Goal: Task Accomplishment & Management: Manage account settings

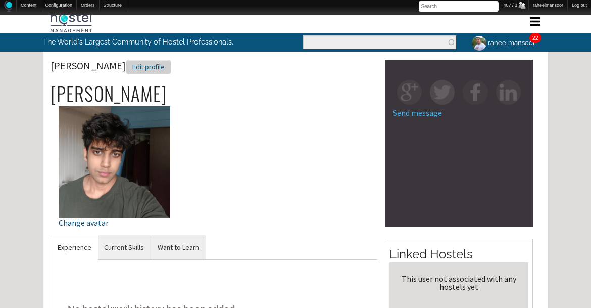
click at [126, 61] on div "Edit profile" at bounding box center [148, 67] width 45 height 15
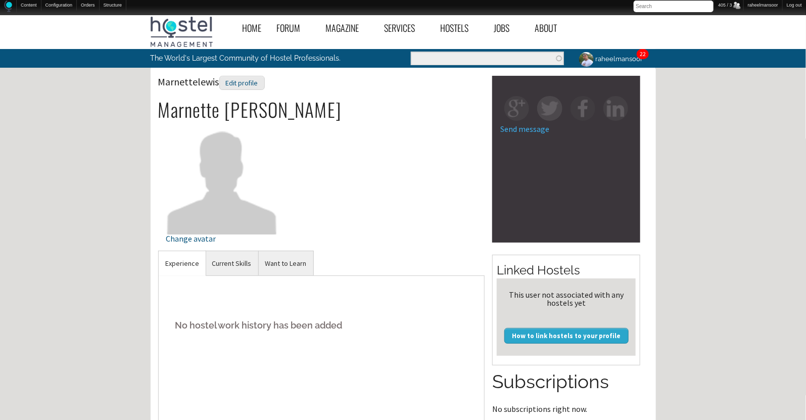
click at [696, 220] on div "Home Forum « Back Forum Forums Index « Back Forums Index New Posts Recent Activ…" at bounding box center [403, 348] width 806 height 676
click at [251, 86] on div "Edit profile" at bounding box center [241, 83] width 45 height 15
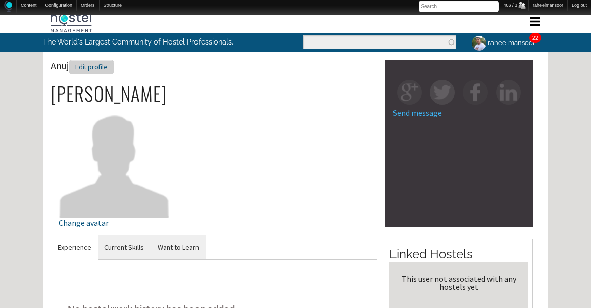
click at [89, 67] on div "Edit profile" at bounding box center [91, 67] width 45 height 15
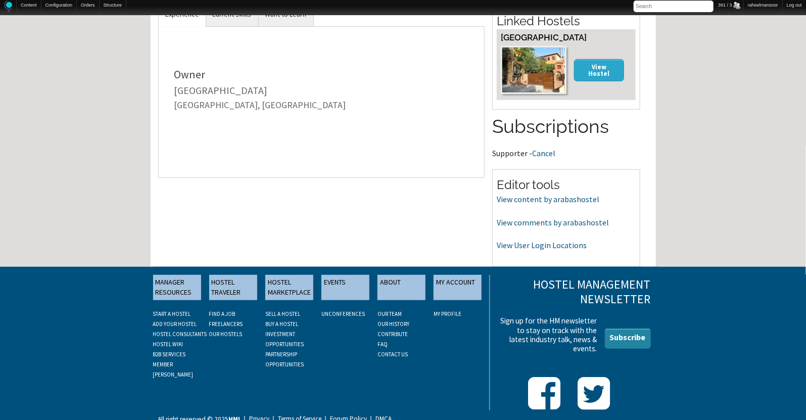
scroll to position [259, 0]
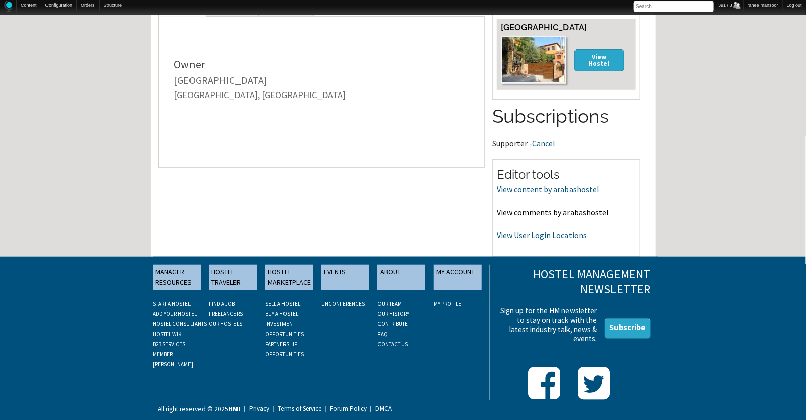
click at [555, 207] on link "View comments by arabashostel" at bounding box center [553, 212] width 112 height 10
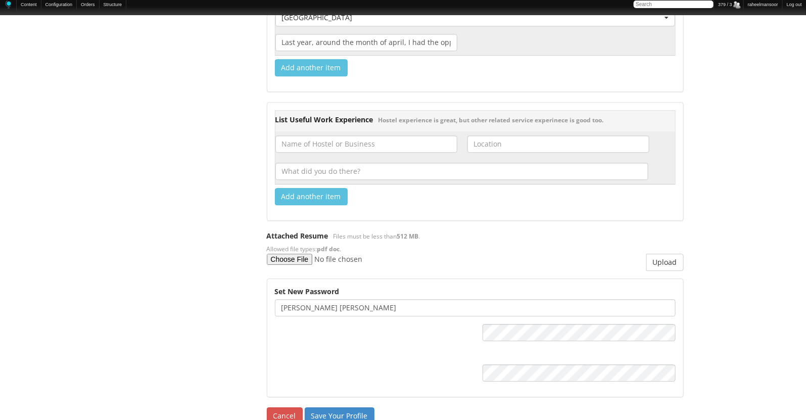
scroll to position [1287, 0]
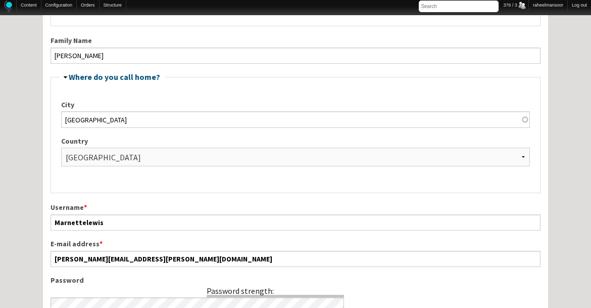
scroll to position [269, 0]
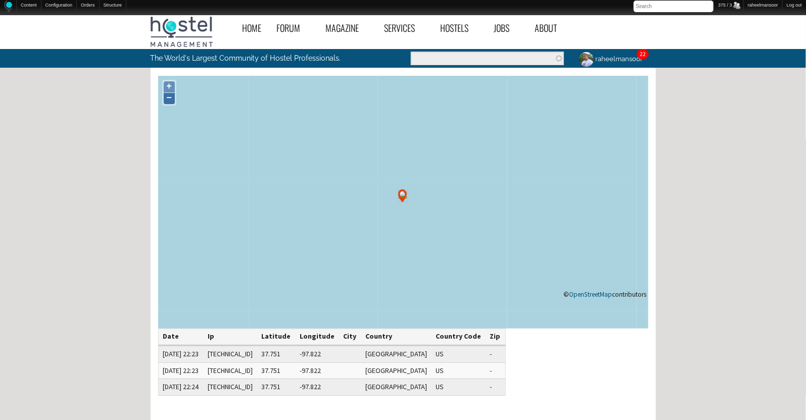
click at [171, 99] on link "−" at bounding box center [169, 98] width 11 height 11
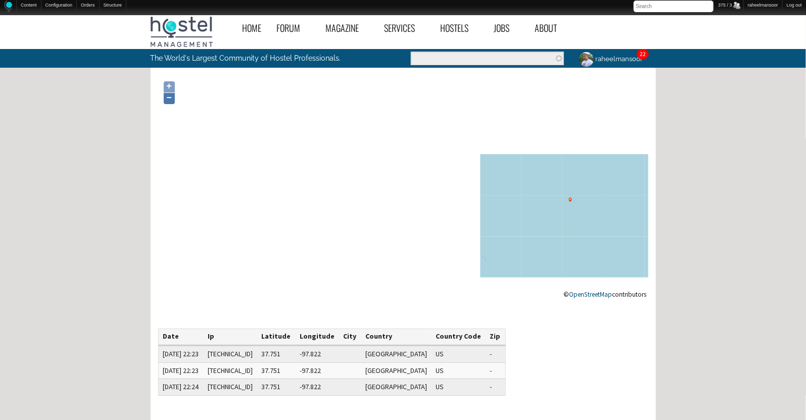
click at [171, 99] on link "−" at bounding box center [169, 98] width 11 height 11
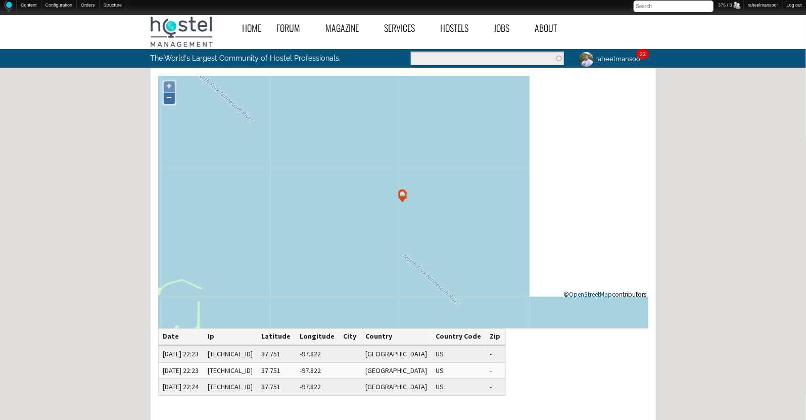
click at [171, 99] on link "−" at bounding box center [169, 98] width 11 height 11
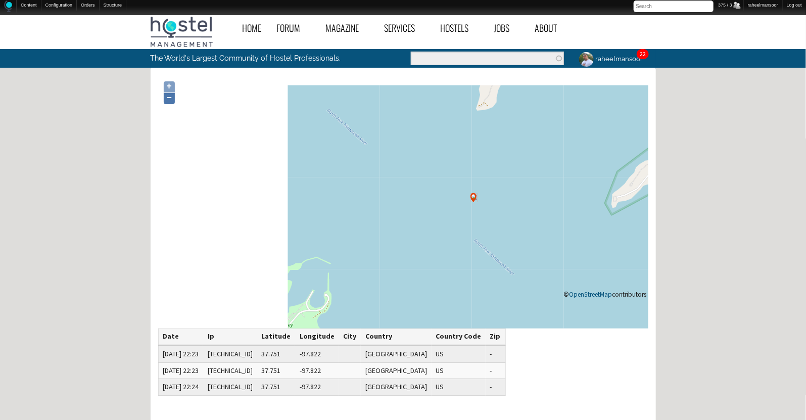
click at [171, 99] on link "−" at bounding box center [169, 98] width 11 height 11
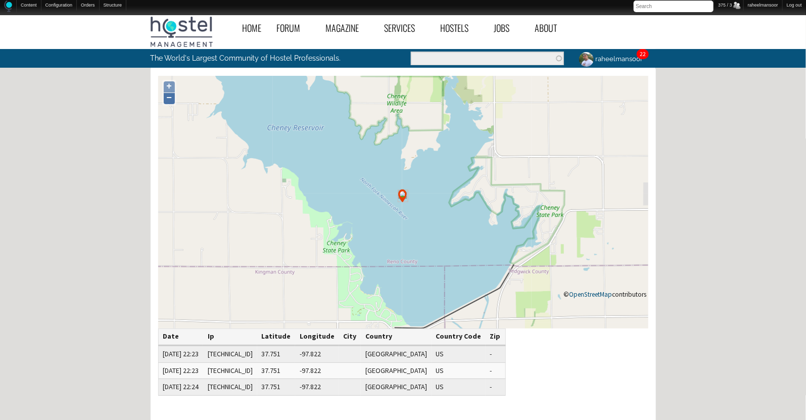
click at [171, 99] on link "−" at bounding box center [169, 98] width 11 height 11
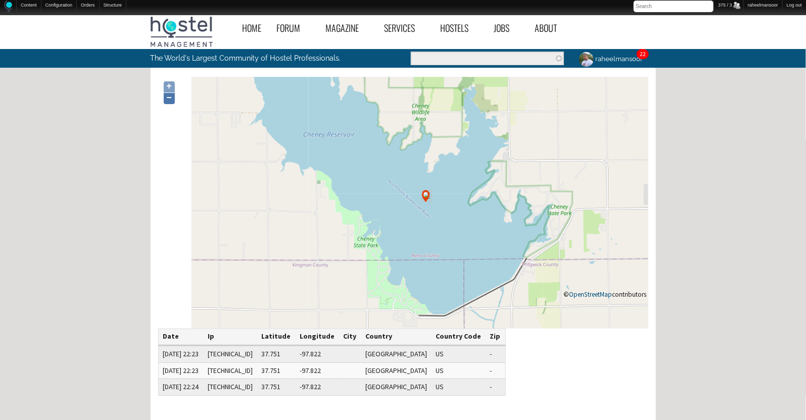
click at [171, 99] on link "−" at bounding box center [169, 98] width 11 height 11
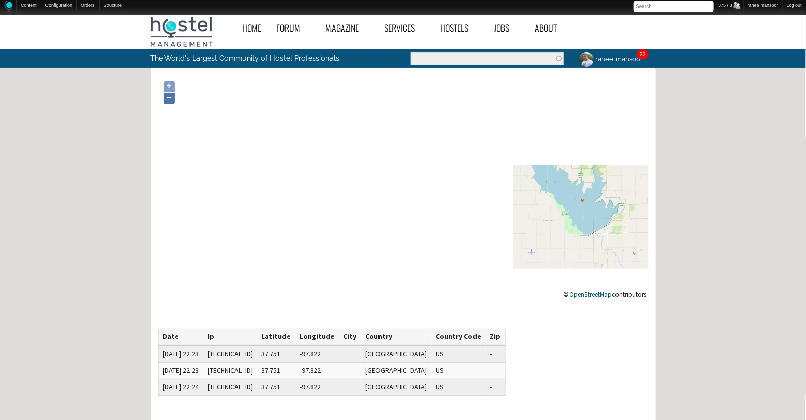
click at [171, 99] on link "−" at bounding box center [169, 98] width 11 height 11
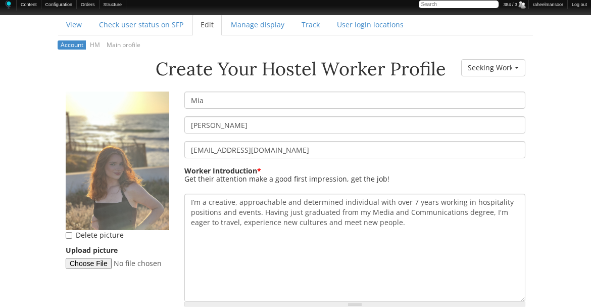
scroll to position [134, 0]
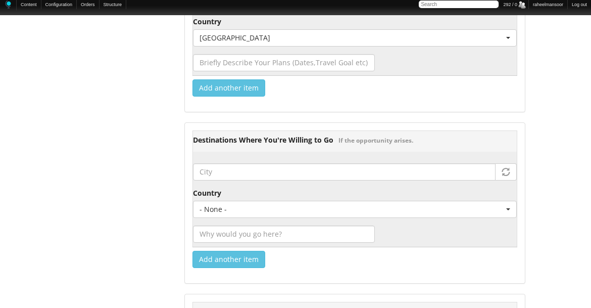
scroll to position [1483, 0]
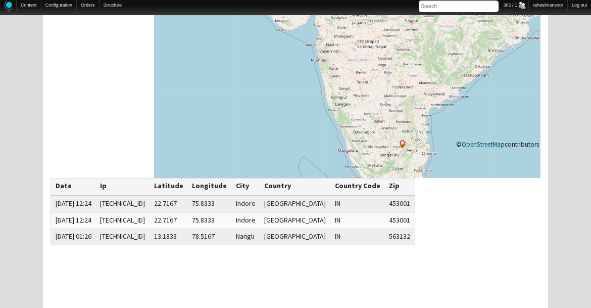
scroll to position [134, 0]
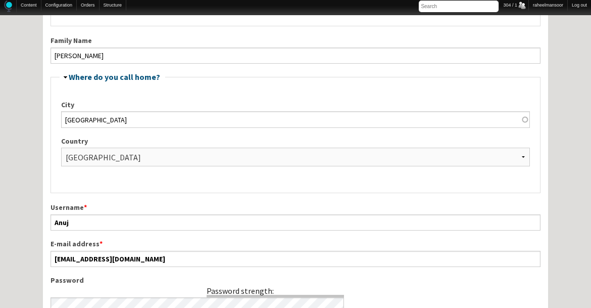
scroll to position [269, 0]
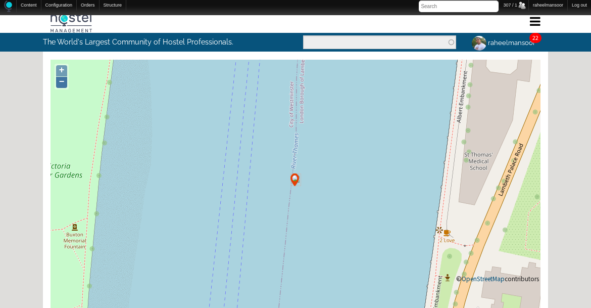
click at [61, 82] on link "−" at bounding box center [61, 82] width 11 height 11
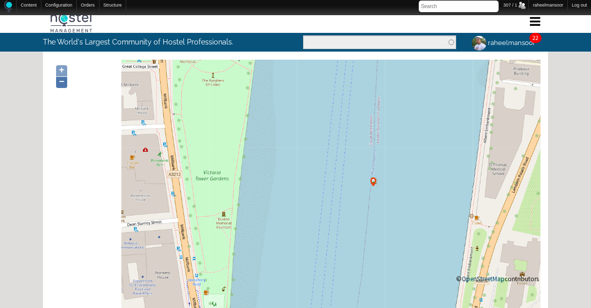
click at [61, 82] on link "−" at bounding box center [61, 82] width 11 height 11
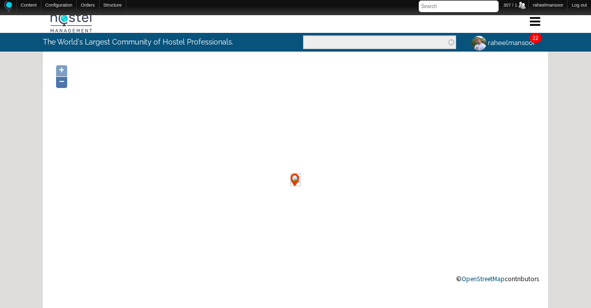
click at [61, 82] on link "−" at bounding box center [61, 82] width 11 height 11
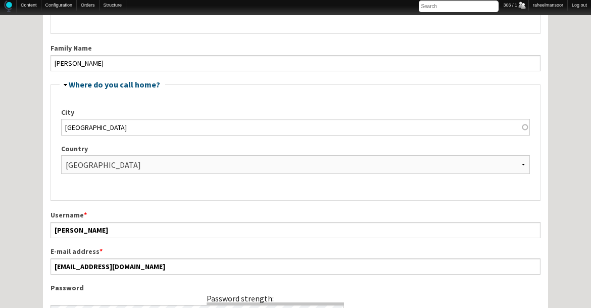
scroll to position [269, 0]
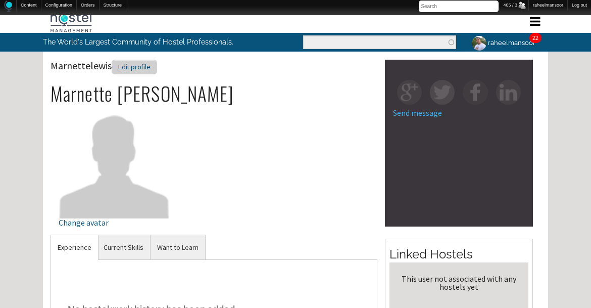
click at [149, 67] on div "Edit profile" at bounding box center [134, 67] width 45 height 15
click at [141, 68] on div "Edit profile" at bounding box center [134, 67] width 45 height 15
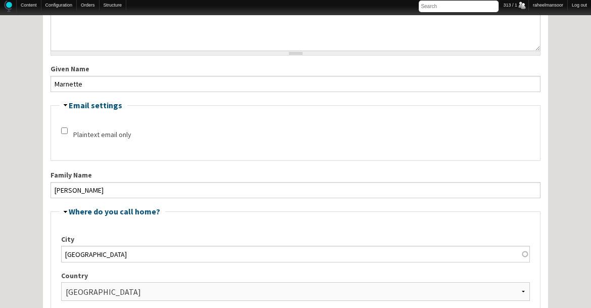
scroll to position [134, 0]
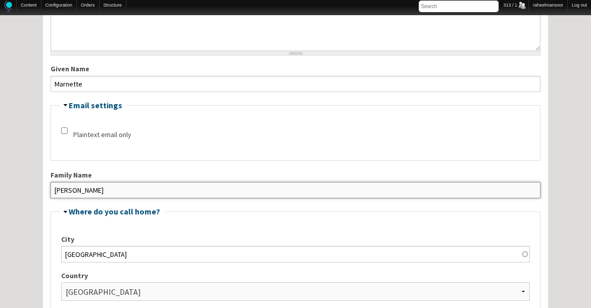
drag, startPoint x: 82, startPoint y: 190, endPoint x: 43, endPoint y: 186, distance: 39.1
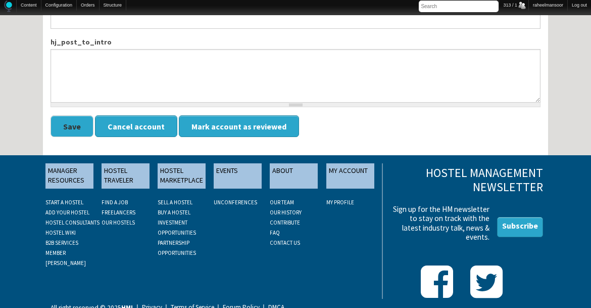
scroll to position [1319, 0]
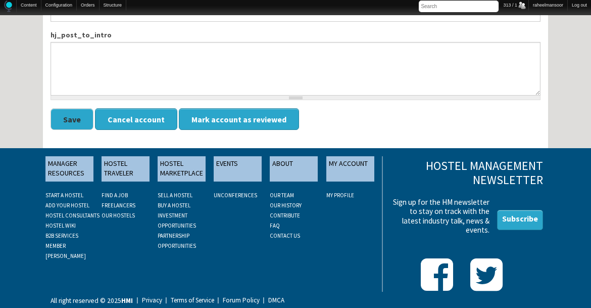
type input "Lewis"
click at [66, 115] on button "Save" at bounding box center [72, 119] width 43 height 22
